Goal: Use online tool/utility: Utilize a website feature to perform a specific function

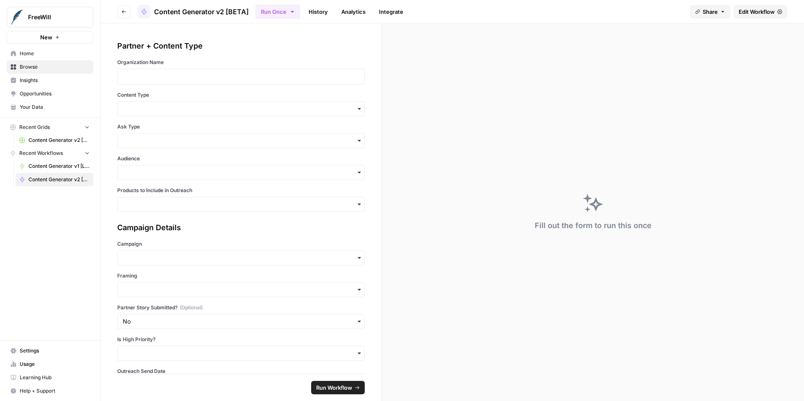
scroll to position [167, 0]
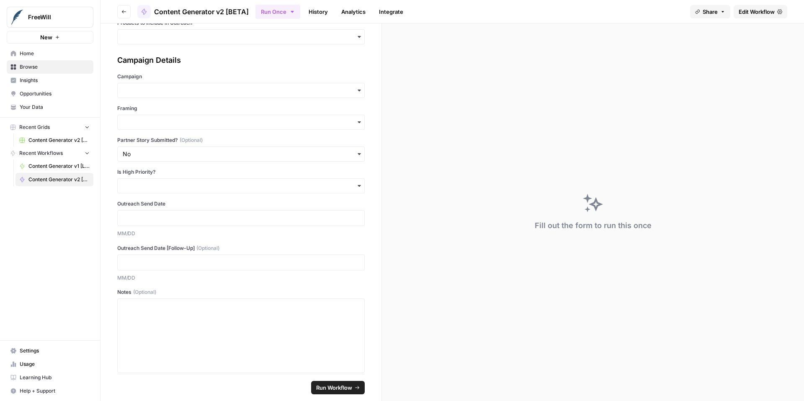
click at [746, 12] on span "Edit Workflow" at bounding box center [757, 12] width 36 height 8
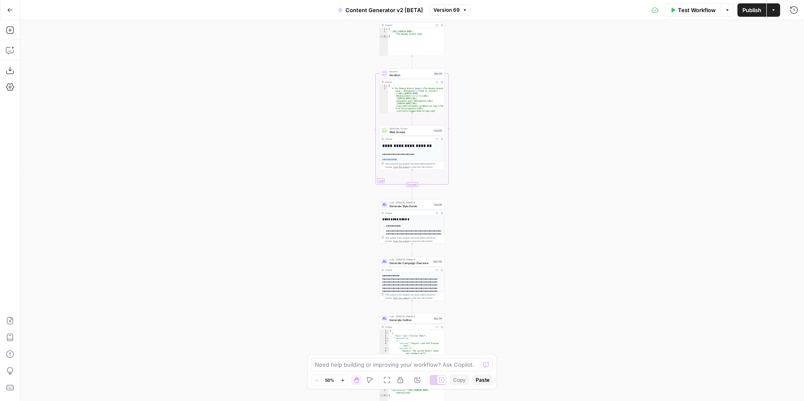
click at [344, 381] on icon "button" at bounding box center [342, 380] width 5 height 5
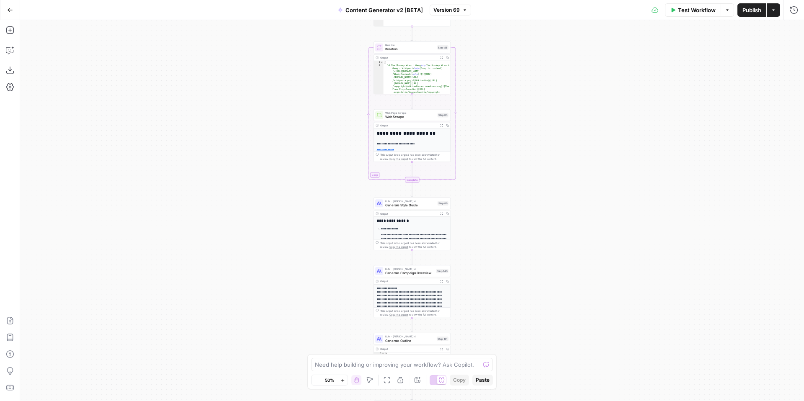
click at [344, 381] on icon "button" at bounding box center [342, 380] width 5 height 5
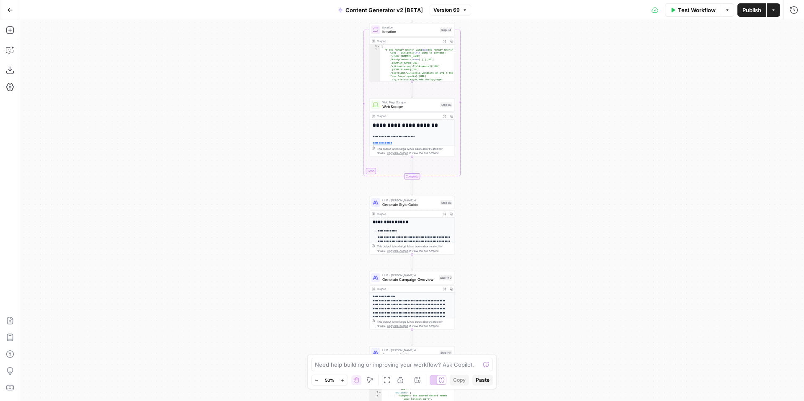
click at [344, 381] on icon "button" at bounding box center [342, 380] width 5 height 5
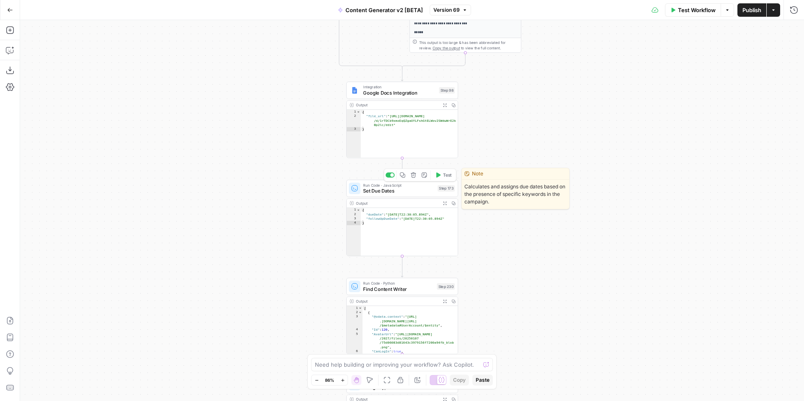
click at [391, 192] on span "Set Due Dates" at bounding box center [399, 190] width 72 height 7
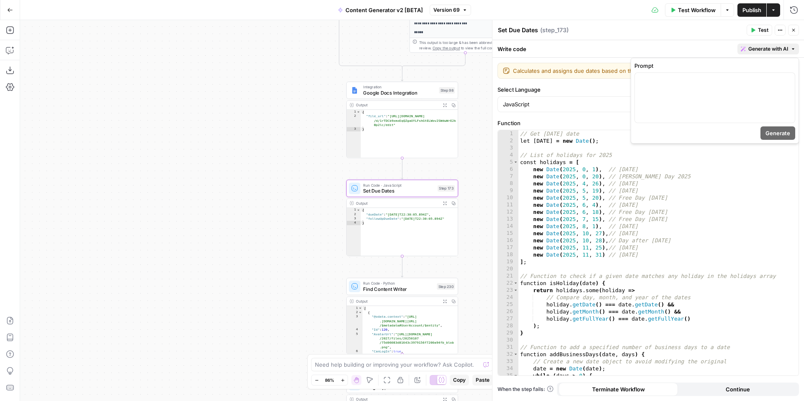
click at [764, 44] on button "Generate with AI" at bounding box center [768, 49] width 62 height 11
click at [726, 80] on p at bounding box center [715, 80] width 150 height 8
click at [783, 137] on span "Generate" at bounding box center [777, 133] width 25 height 8
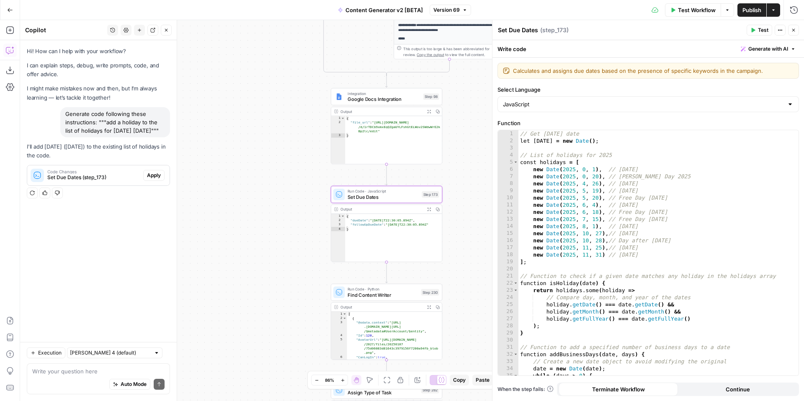
click at [157, 179] on span "Apply" at bounding box center [154, 176] width 14 height 8
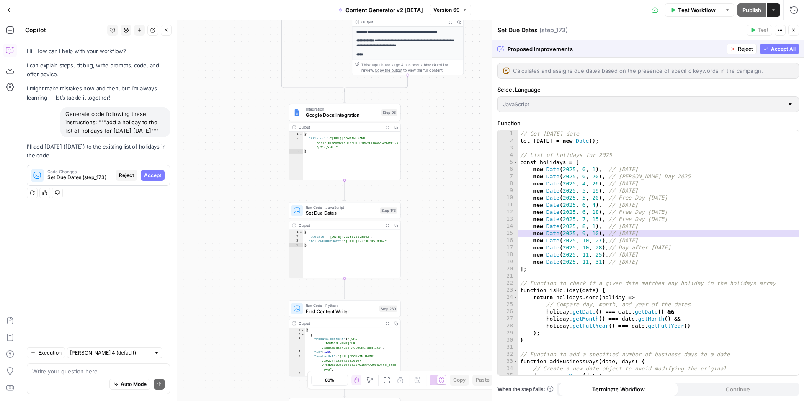
click at [786, 48] on span "Accept All" at bounding box center [783, 49] width 25 height 8
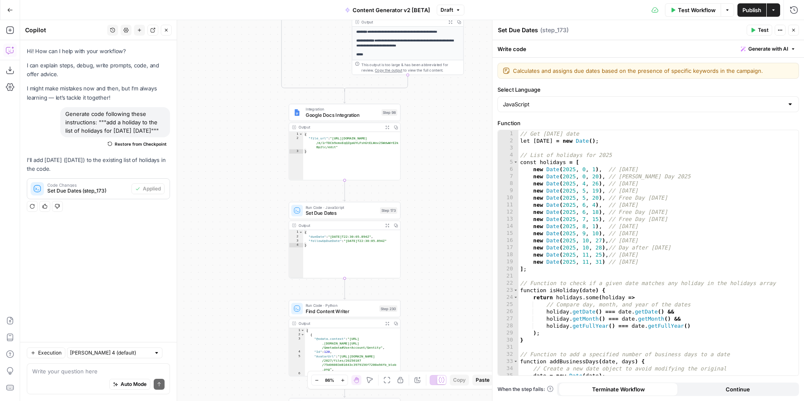
click at [759, 12] on span "Publish" at bounding box center [751, 10] width 19 height 8
click at [11, 11] on icon "button" at bounding box center [10, 10] width 6 height 6
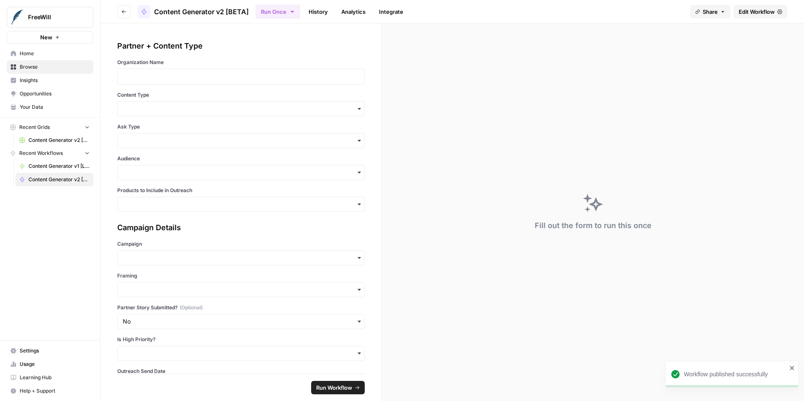
click at [49, 165] on span "Content Generator v1 [LIVE]" at bounding box center [58, 166] width 61 height 8
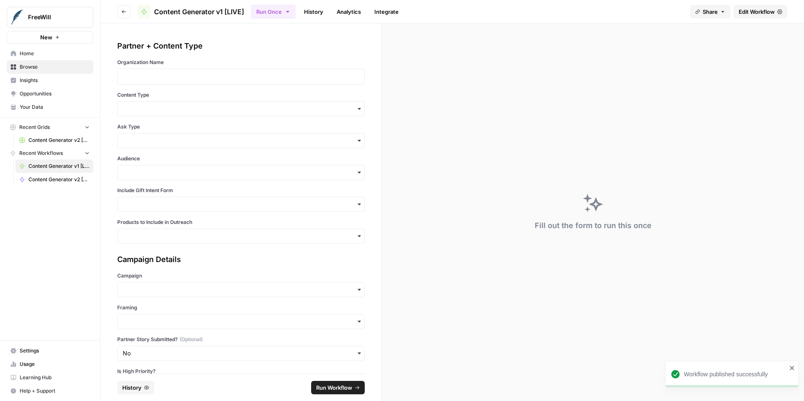
click at [750, 8] on span "Edit Workflow" at bounding box center [757, 12] width 36 height 8
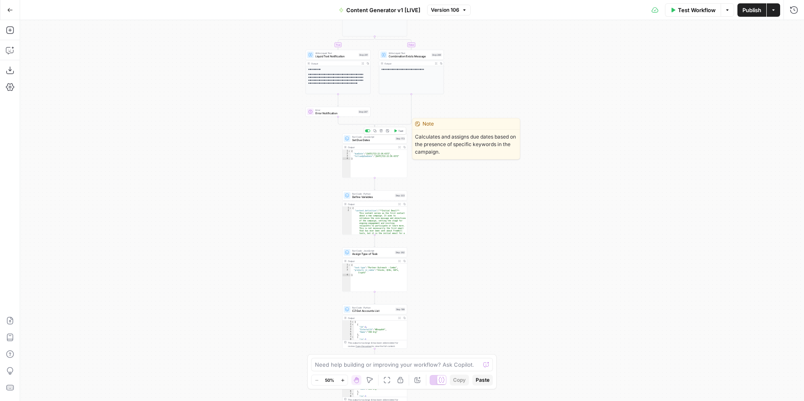
click at [363, 140] on span "Set Due Dates" at bounding box center [372, 140] width 41 height 4
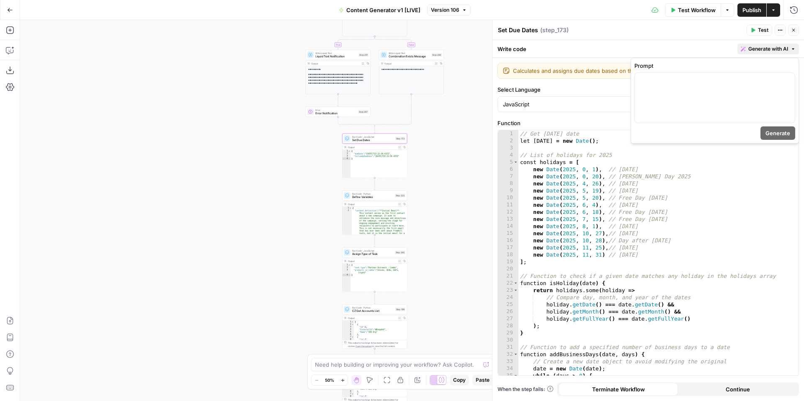
click at [772, 49] on span "Generate with AI" at bounding box center [768, 49] width 40 height 8
click at [745, 84] on p at bounding box center [715, 80] width 150 height 8
click at [780, 137] on button "Generate" at bounding box center [777, 132] width 35 height 13
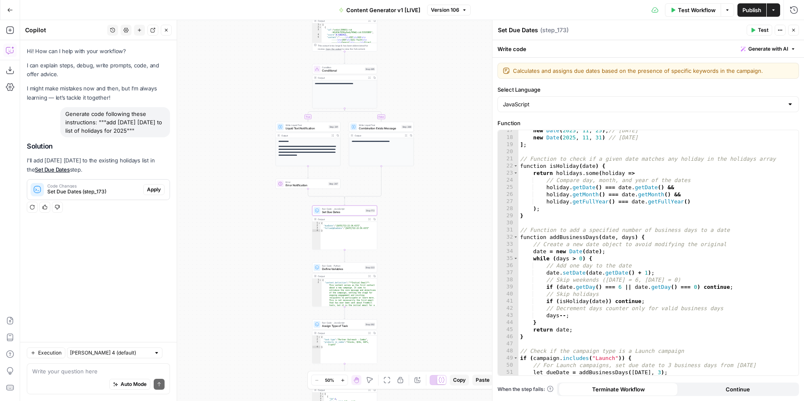
click at [156, 193] on span "Apply" at bounding box center [154, 190] width 14 height 8
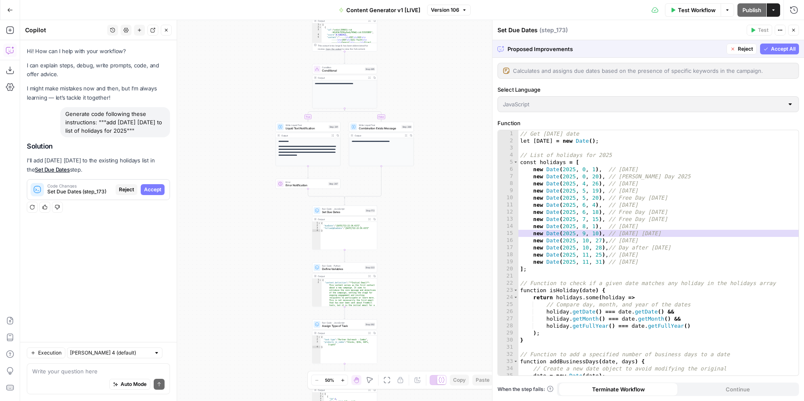
click at [777, 51] on span "Accept All" at bounding box center [783, 49] width 25 height 8
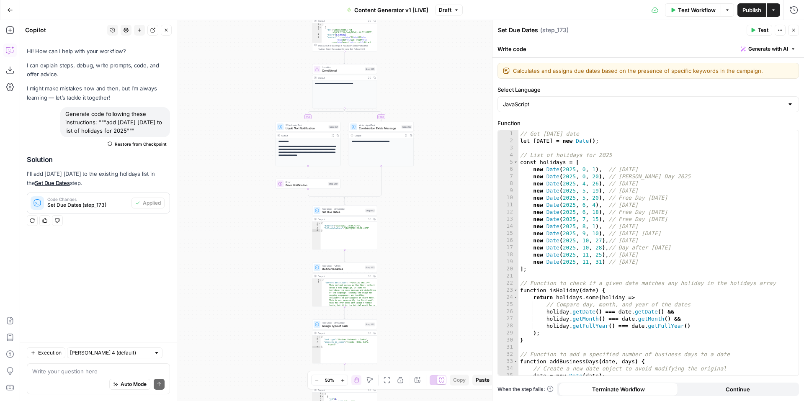
click at [794, 29] on icon "button" at bounding box center [793, 30] width 3 height 3
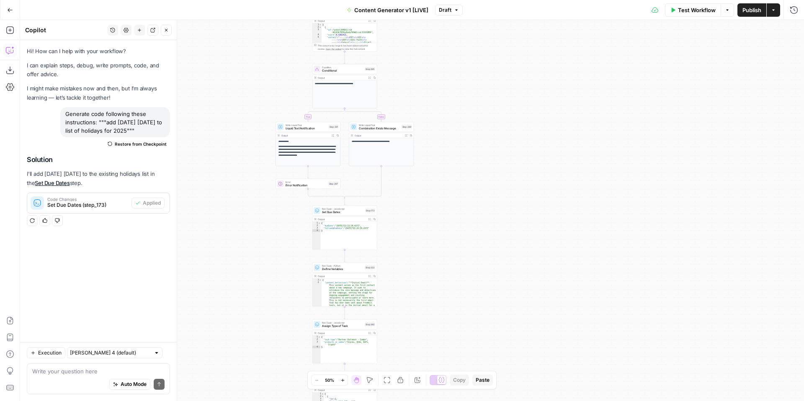
click at [751, 11] on span "Publish" at bounding box center [751, 10] width 19 height 8
